Goal: Complete application form

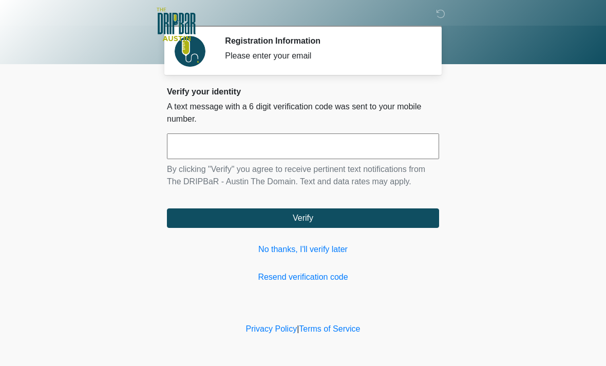
click at [308, 241] on div "Verify your identity A text message with a 6 digit verification code was sent t…" at bounding box center [303, 185] width 272 height 197
click at [306, 245] on link "No thanks, I'll verify later" at bounding box center [303, 249] width 272 height 12
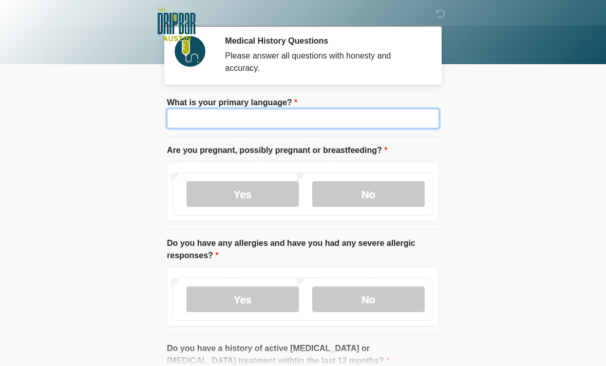
click at [299, 117] on input "What is your primary language?" at bounding box center [303, 119] width 272 height 20
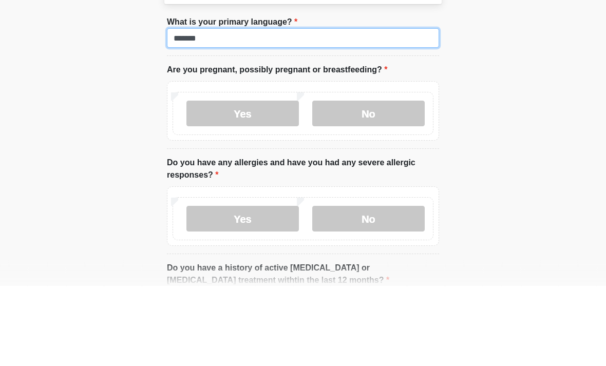
type input "*******"
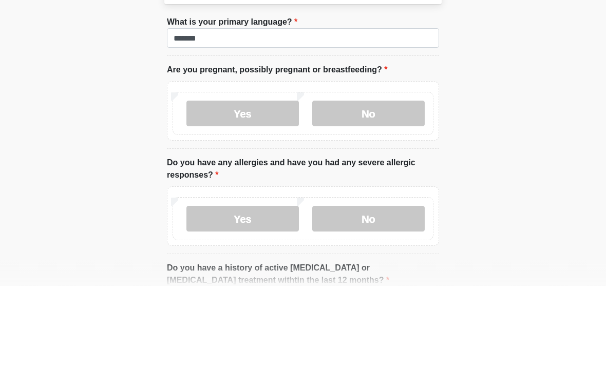
click at [383, 181] on label "No" at bounding box center [368, 194] width 112 height 26
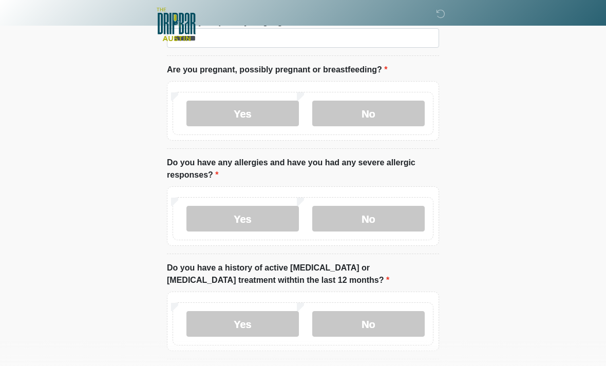
click at [376, 211] on label "No" at bounding box center [368, 219] width 112 height 26
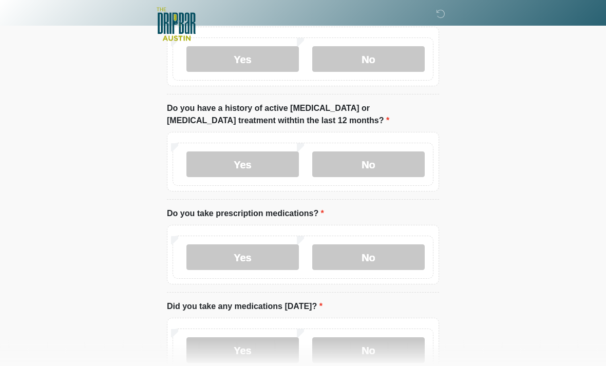
scroll to position [239, 0]
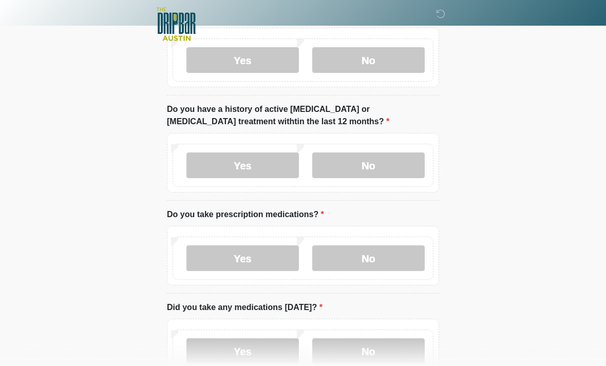
click at [368, 165] on label "No" at bounding box center [368, 166] width 112 height 26
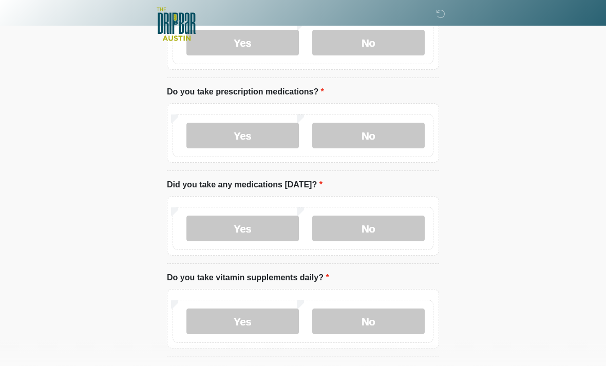
scroll to position [359, 0]
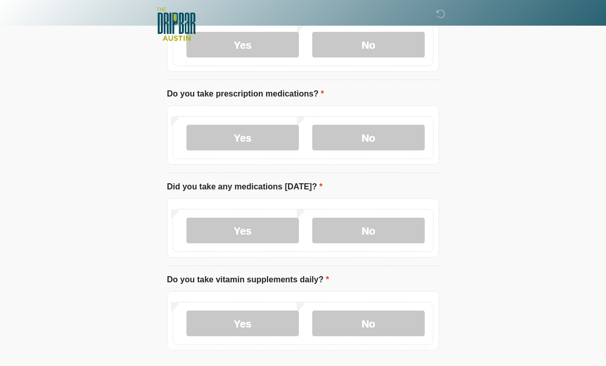
click at [364, 140] on label "No" at bounding box center [368, 138] width 112 height 26
click at [372, 235] on label "No" at bounding box center [368, 231] width 112 height 26
click at [374, 313] on label "No" at bounding box center [368, 324] width 112 height 26
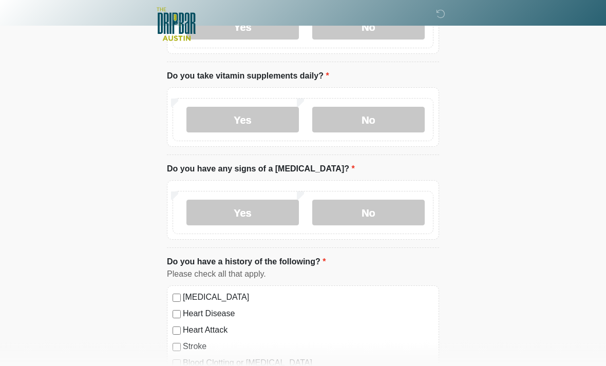
click at [369, 206] on label "No" at bounding box center [368, 213] width 112 height 26
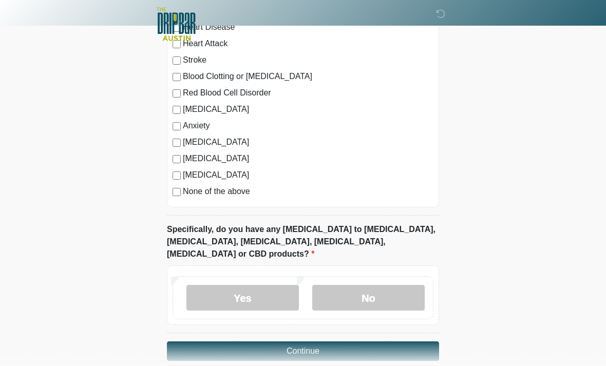
scroll to position [853, 0]
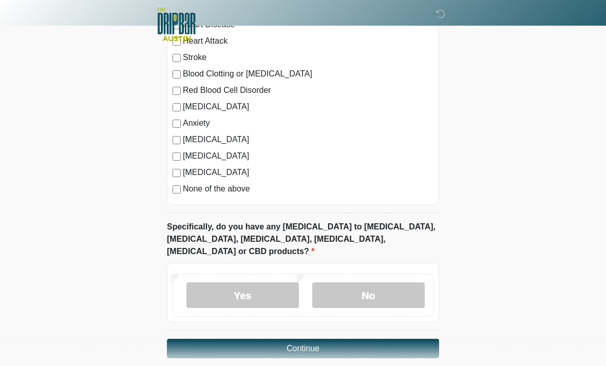
click at [364, 282] on label "No" at bounding box center [368, 295] width 112 height 26
click at [326, 339] on button "Continue" at bounding box center [303, 349] width 272 height 20
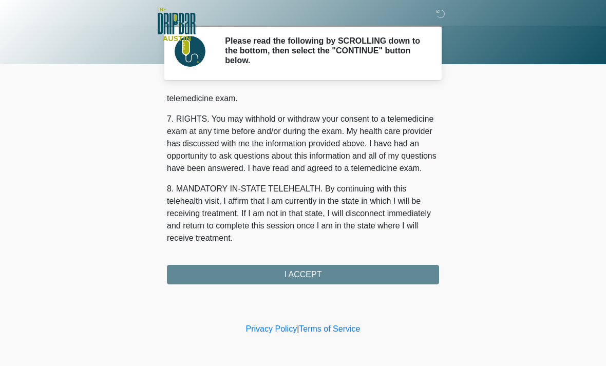
scroll to position [447, 0]
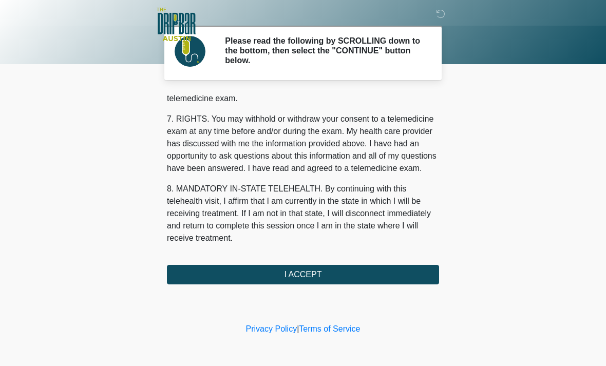
click at [316, 273] on button "I ACCEPT" at bounding box center [303, 275] width 272 height 20
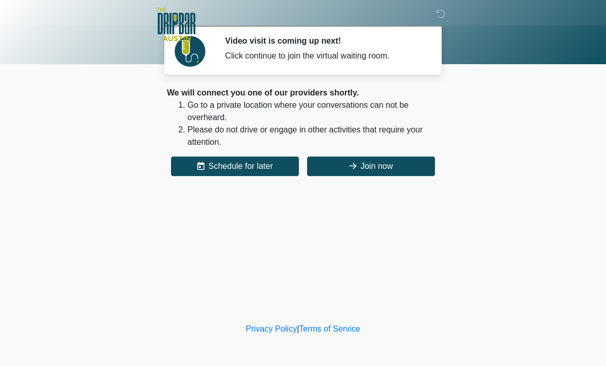
click at [374, 168] on button "Join now" at bounding box center [371, 167] width 128 height 20
